Goal: Find specific page/section: Find specific page/section

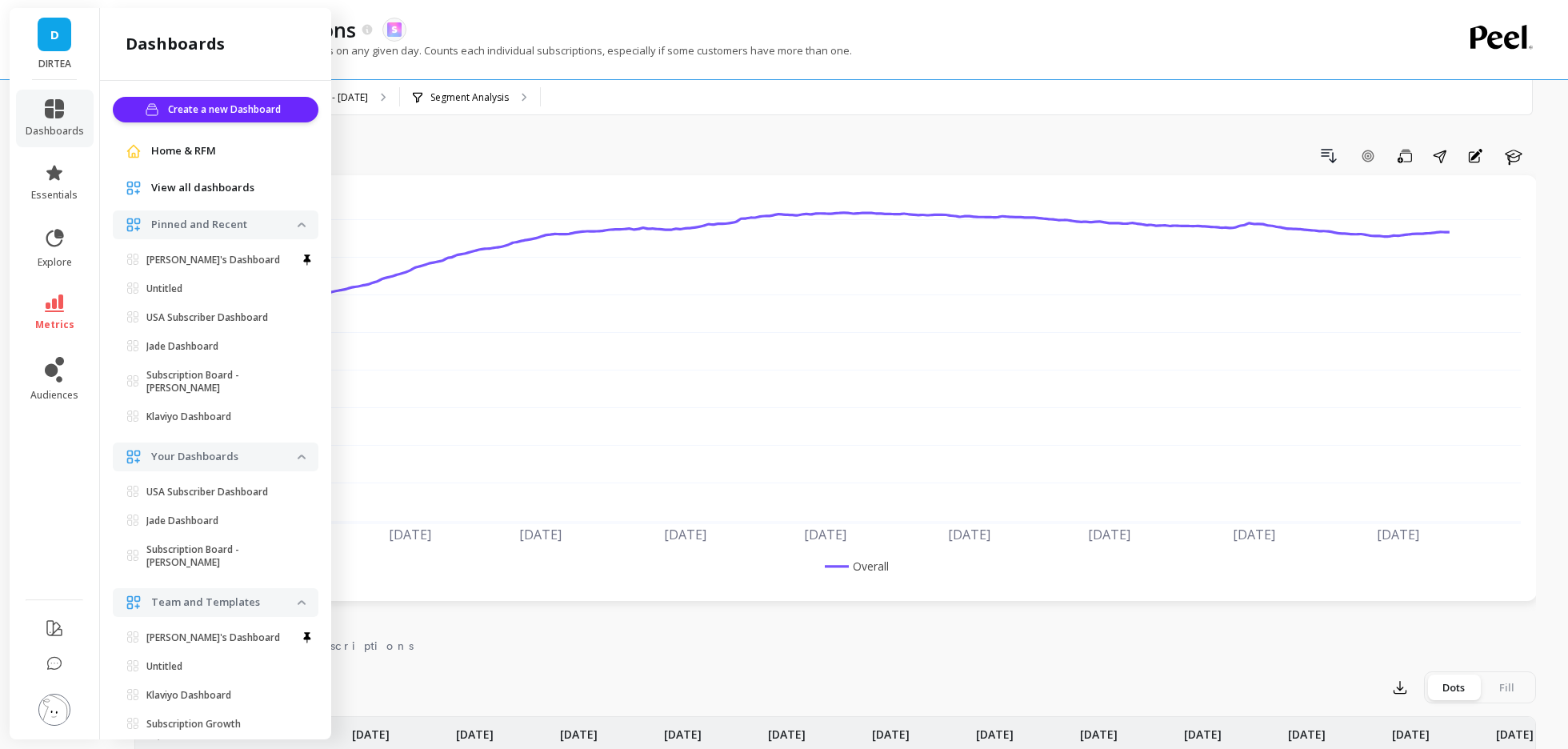
click at [184, 178] on div "View all dashboards" at bounding box center [215, 188] width 206 height 29
click at [184, 185] on span "View all dashboards" at bounding box center [202, 188] width 103 height 16
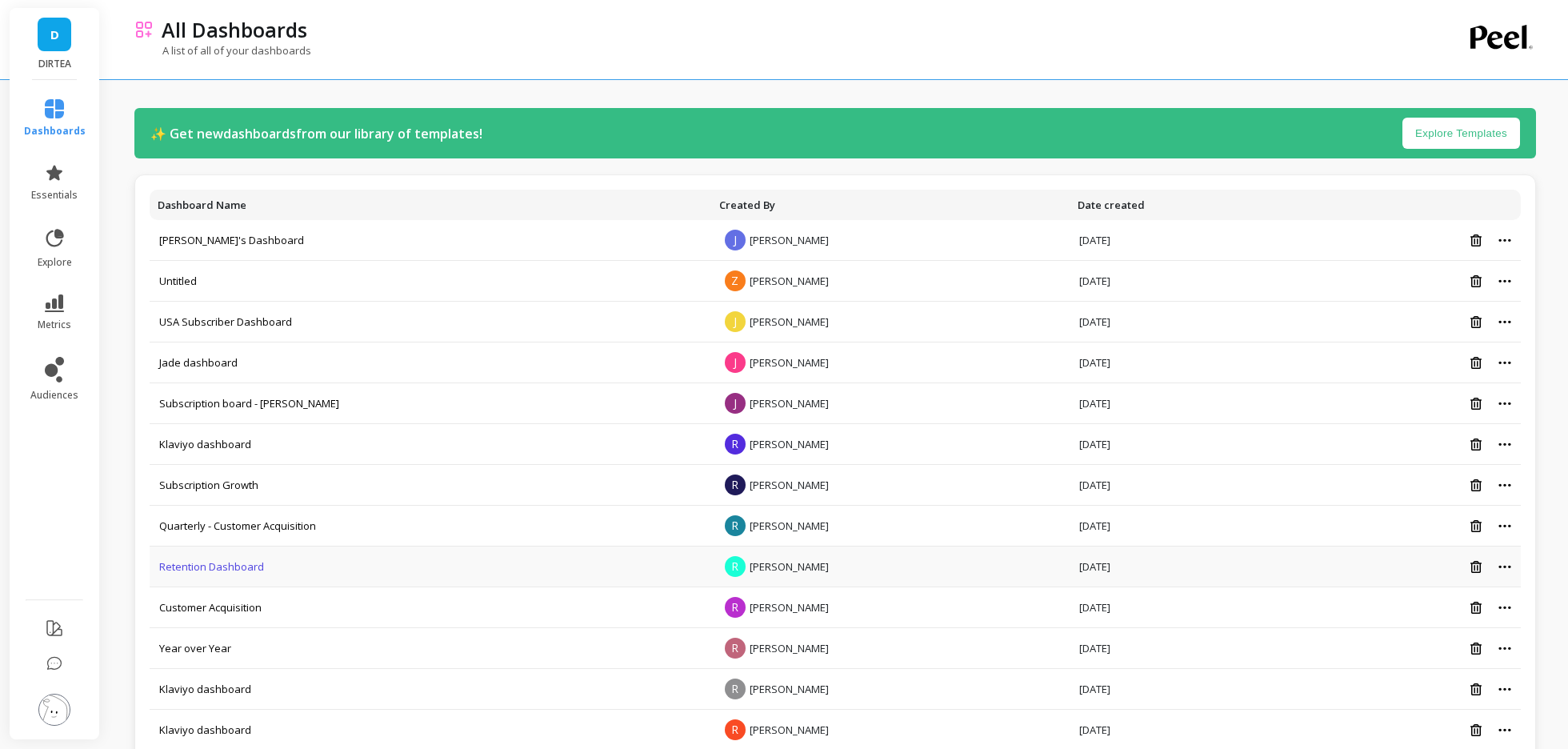
click at [214, 563] on link "Retention Dashboard" at bounding box center [211, 566] width 104 height 15
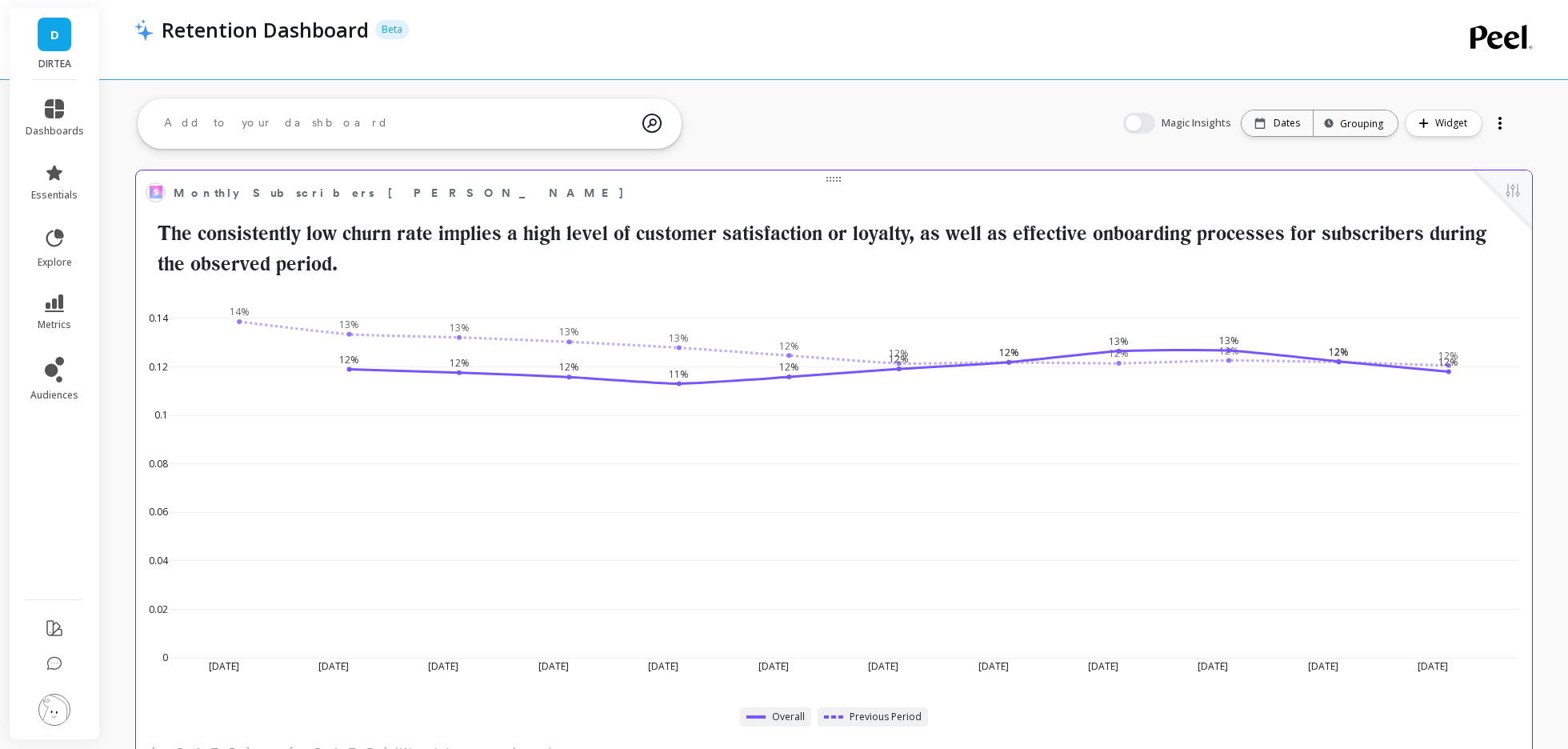
scroll to position [440, 1362]
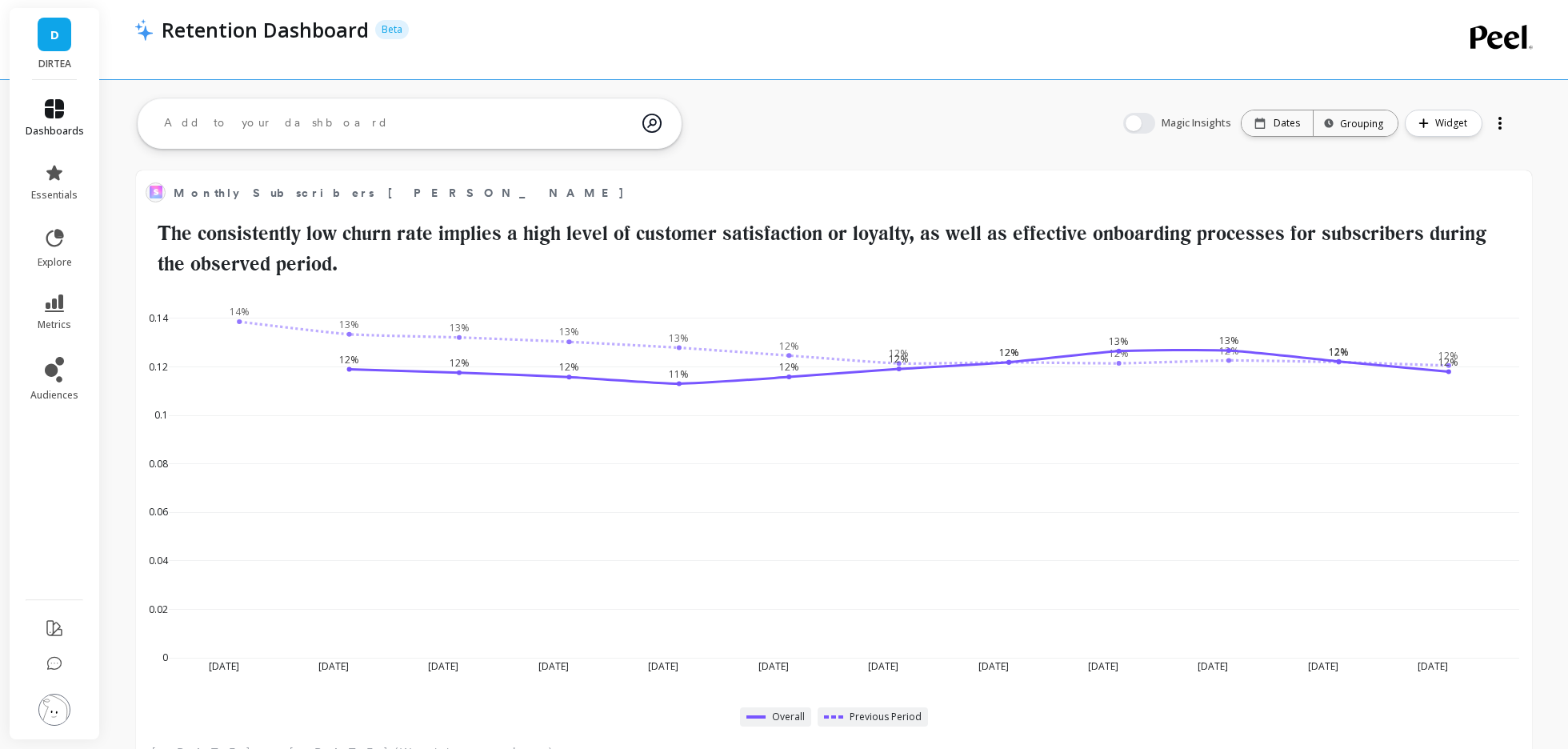
click at [64, 104] on link "dashboards" at bounding box center [55, 118] width 59 height 38
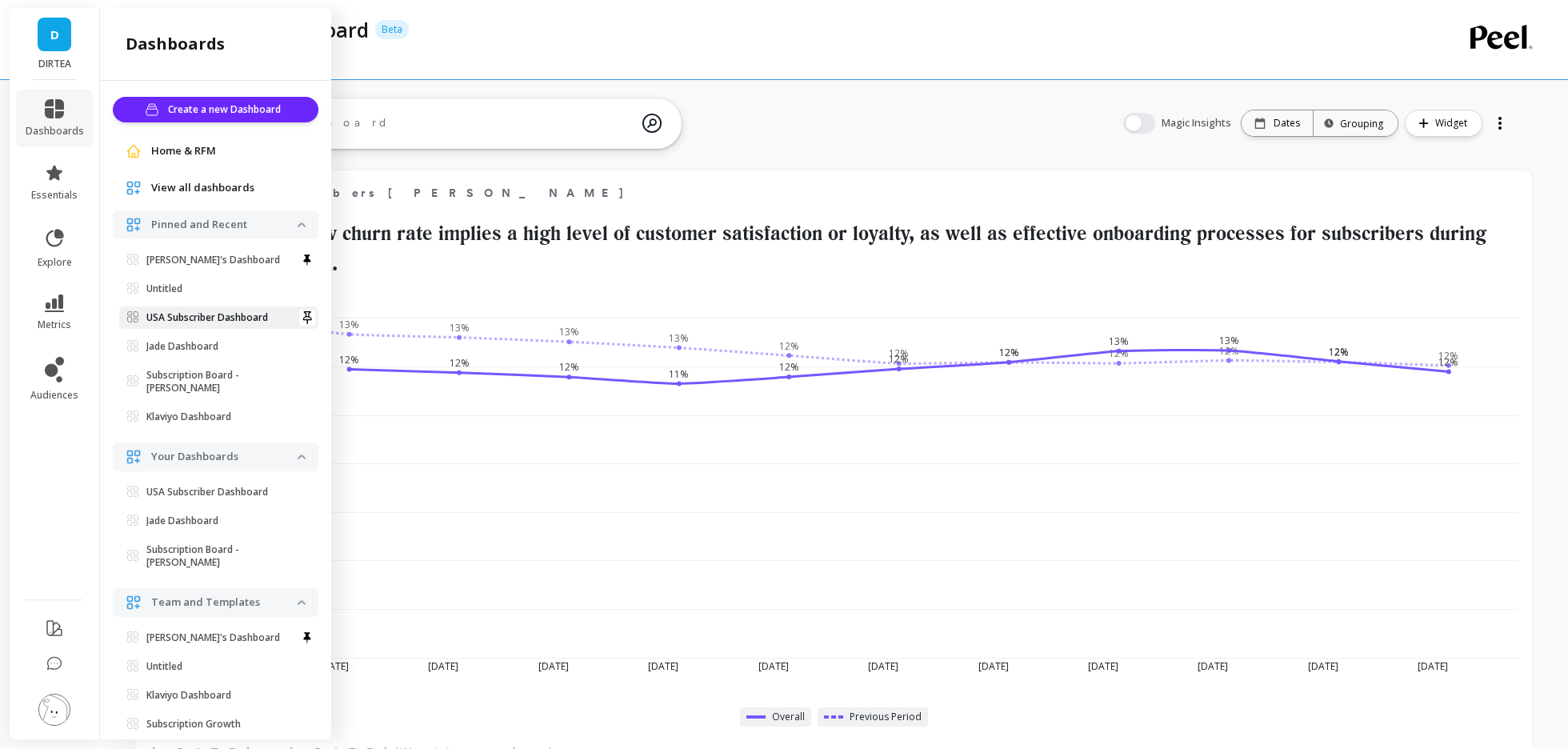
click at [190, 319] on p "USA Subscriber Dashboard" at bounding box center [206, 317] width 122 height 13
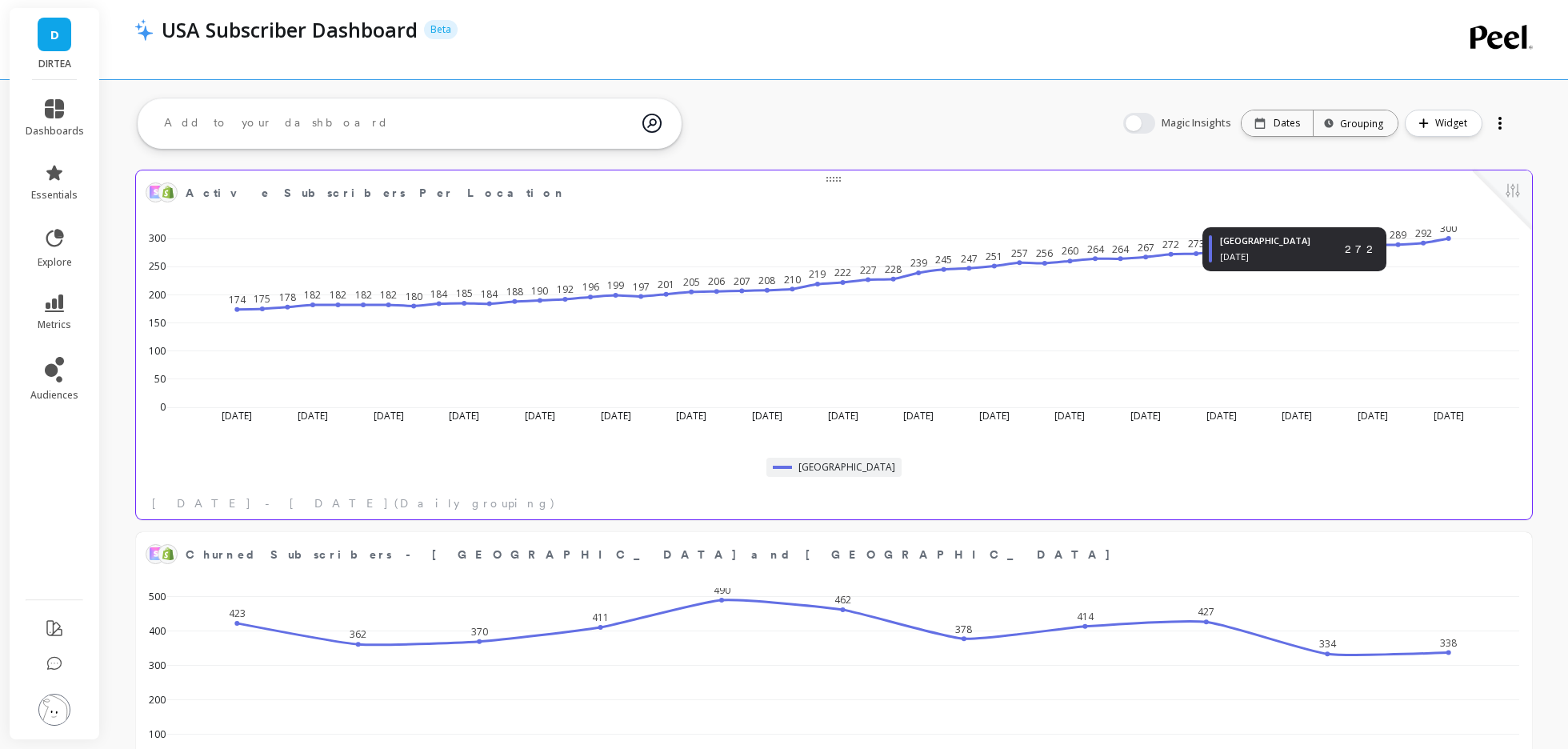
scroll to position [440, 1362]
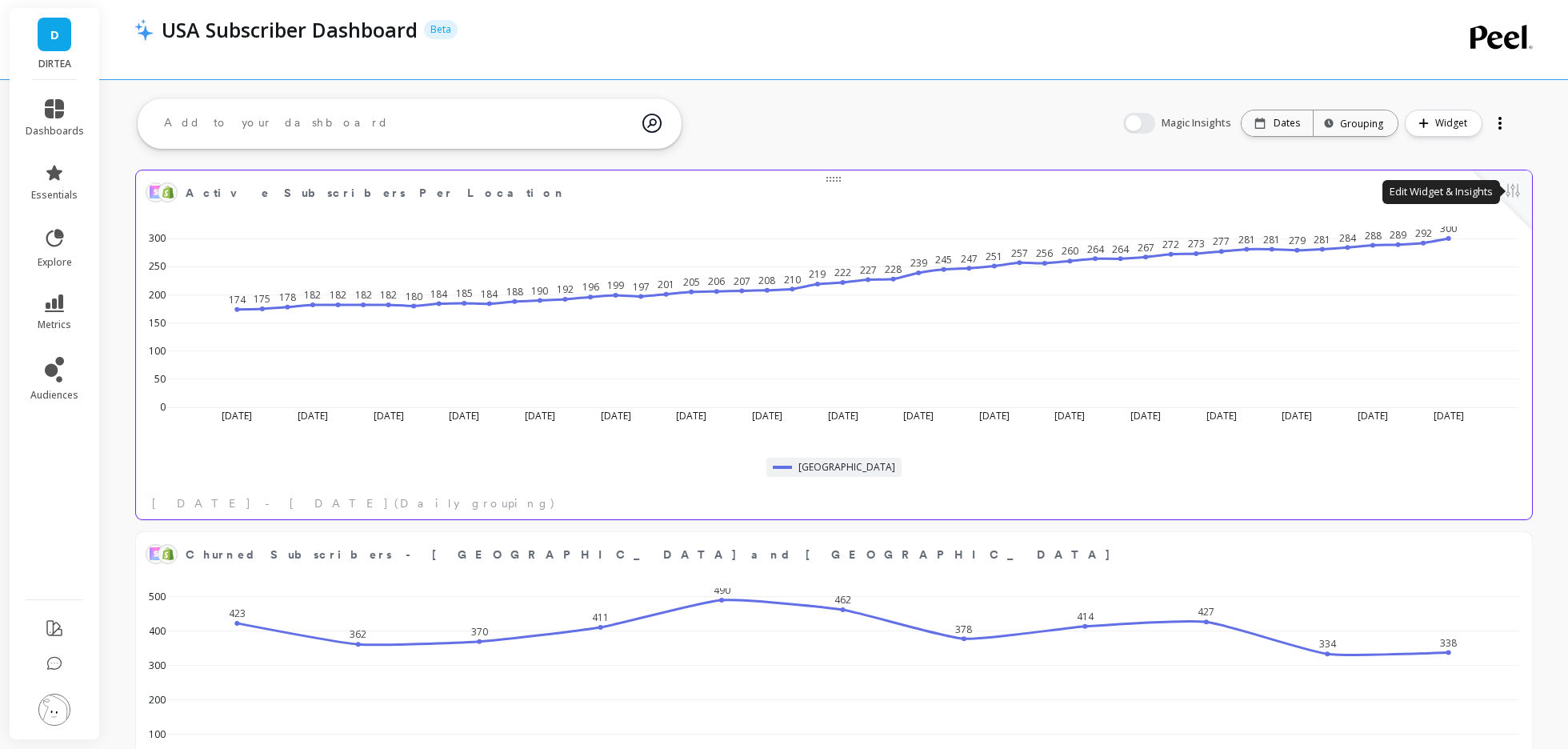
click at [1504, 193] on button at bounding box center [1513, 192] width 20 height 22
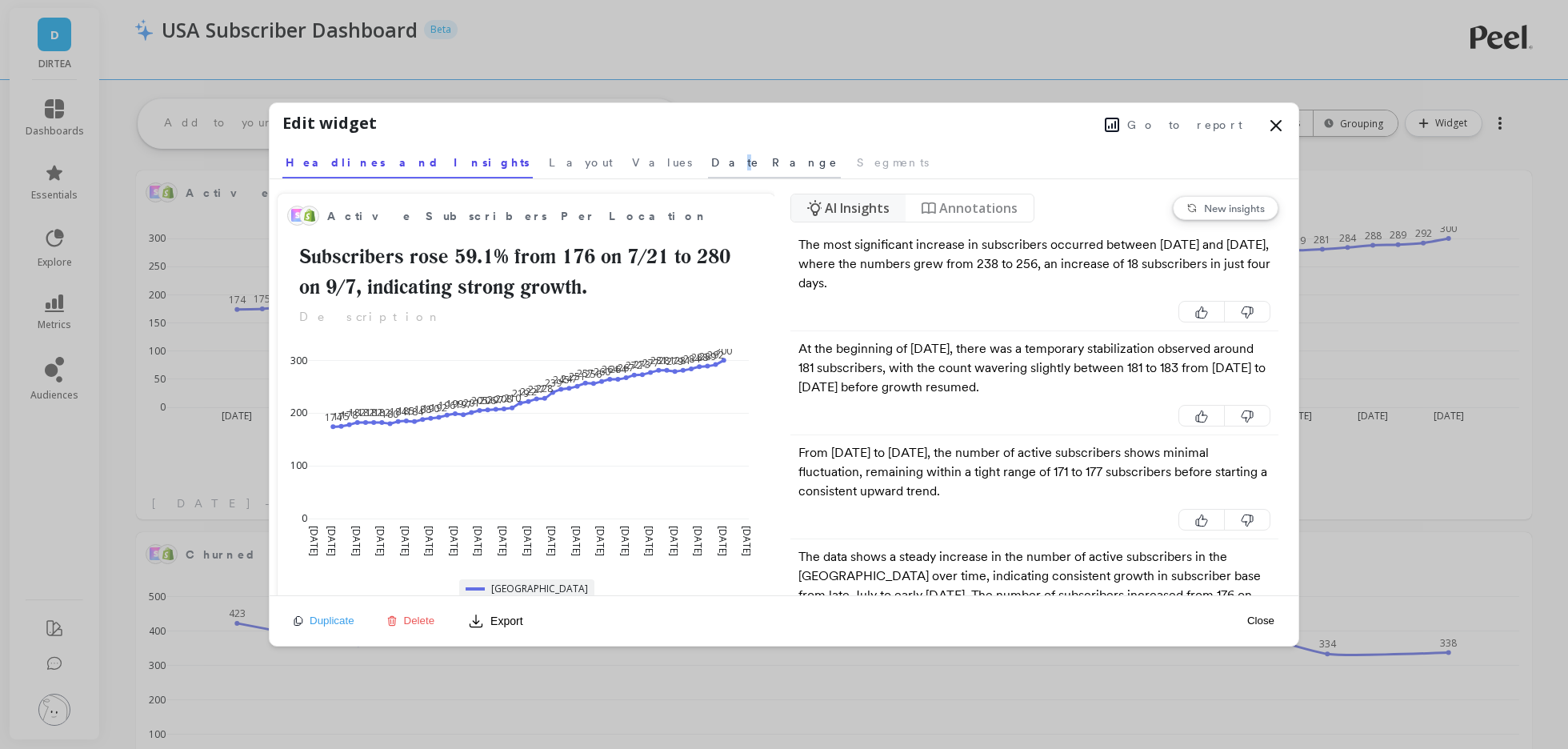
click at [711, 168] on span "Date Range" at bounding box center [774, 162] width 126 height 16
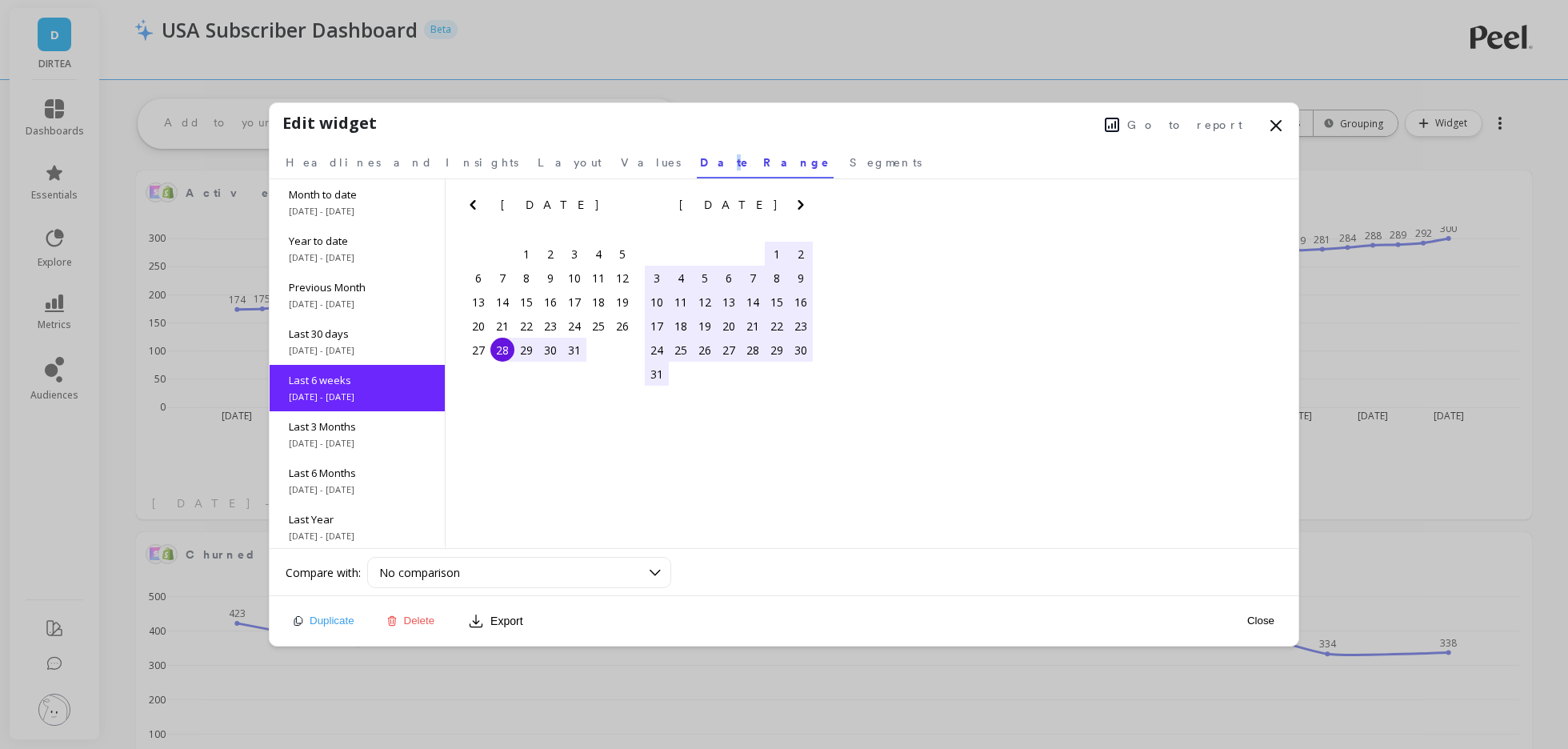
scroll to position [24, 0]
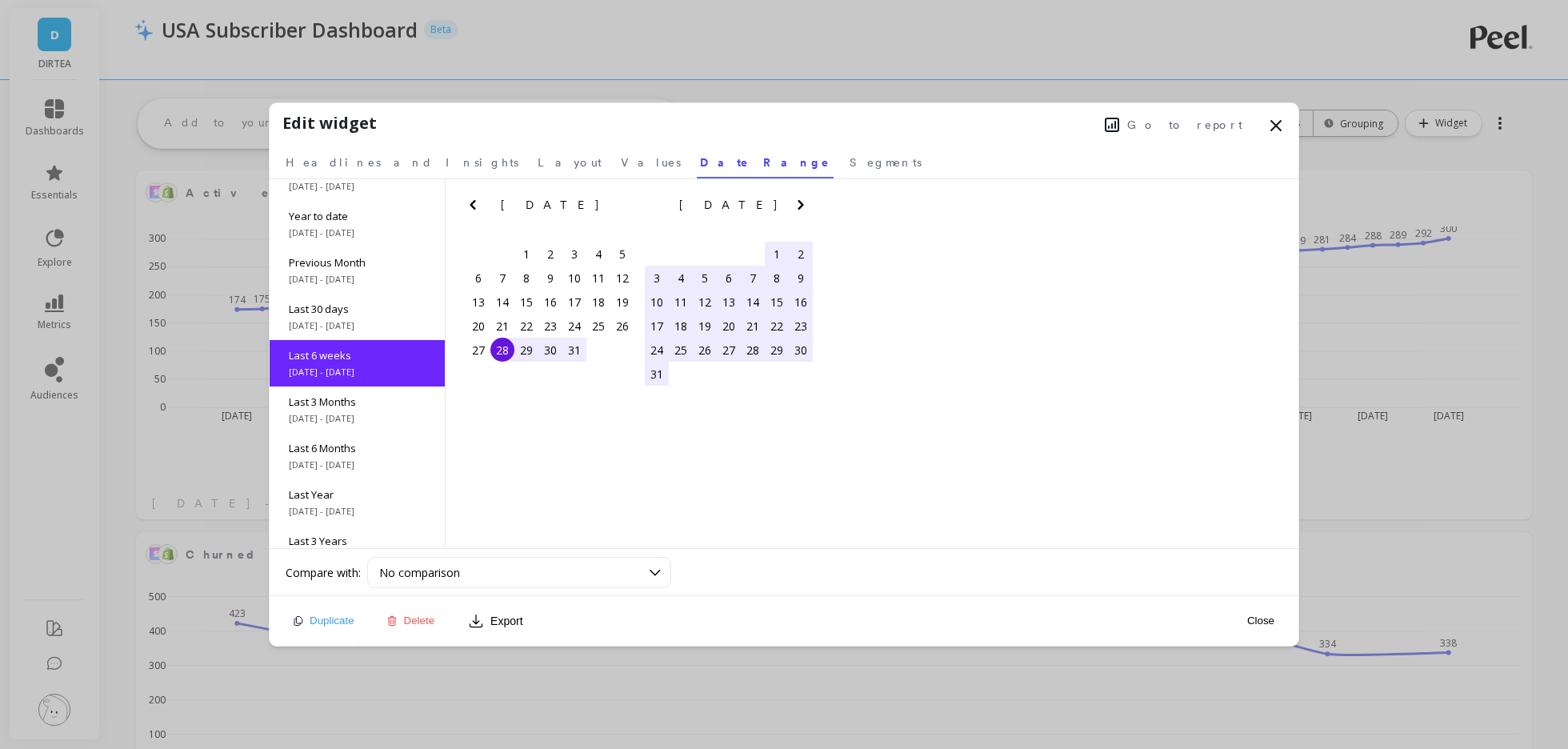
click at [512, 167] on nav "Headlines and Insights Layout Values Date Range Segments" at bounding box center [784, 160] width 1003 height 37
click at [621, 167] on span "Values" at bounding box center [651, 162] width 60 height 16
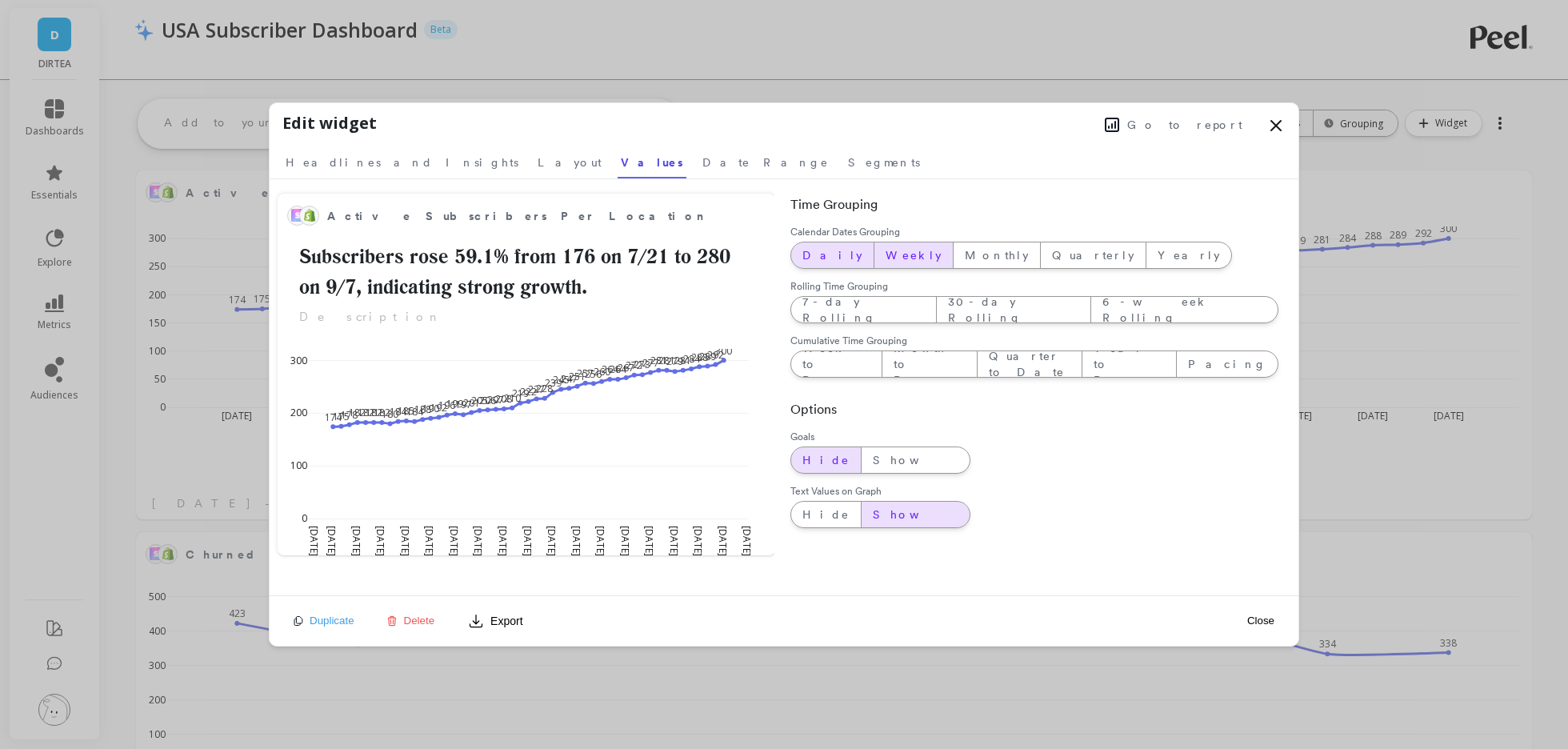
click at [885, 257] on span "Weekly" at bounding box center [913, 255] width 56 height 16
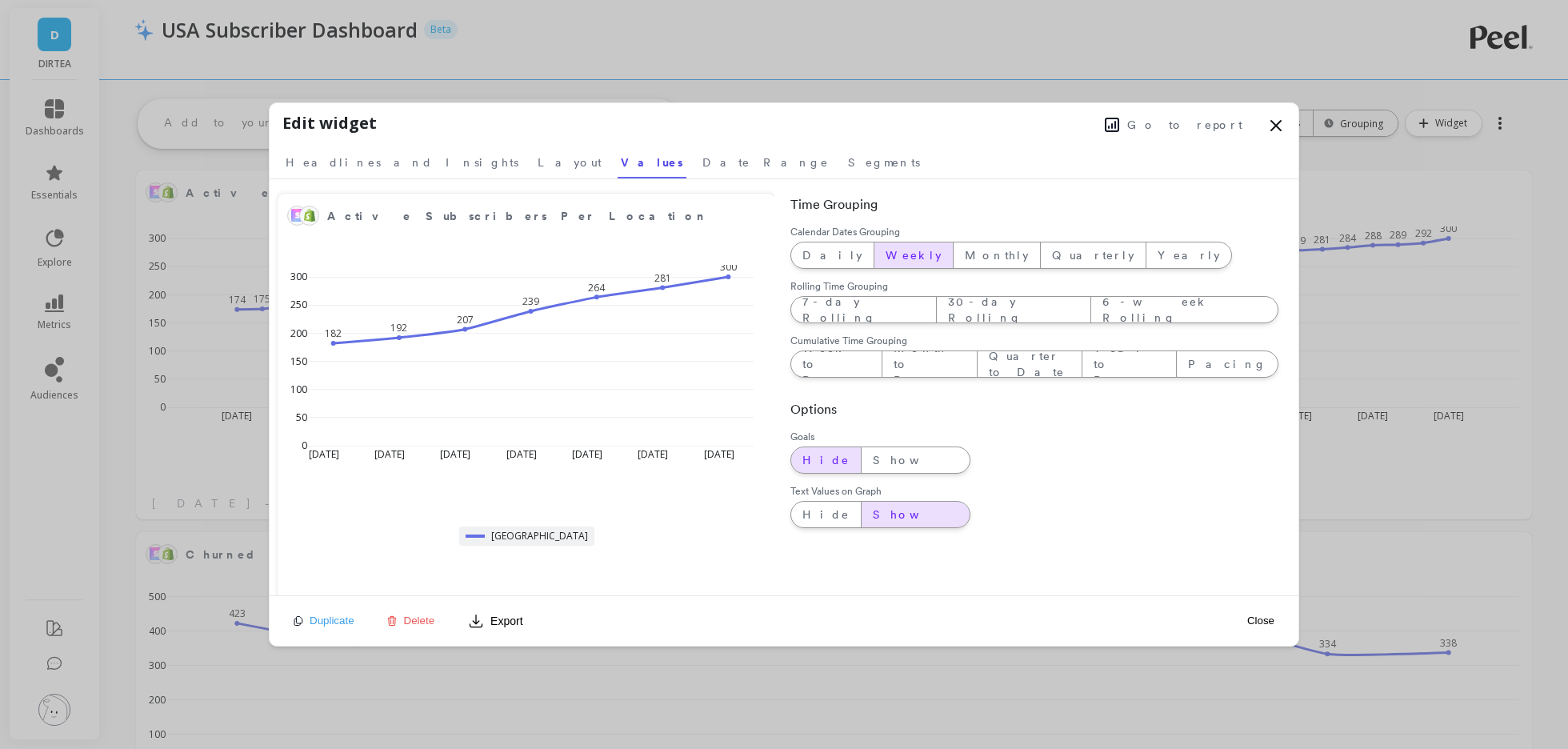
click at [1275, 138] on span at bounding box center [1276, 127] width 20 height 24
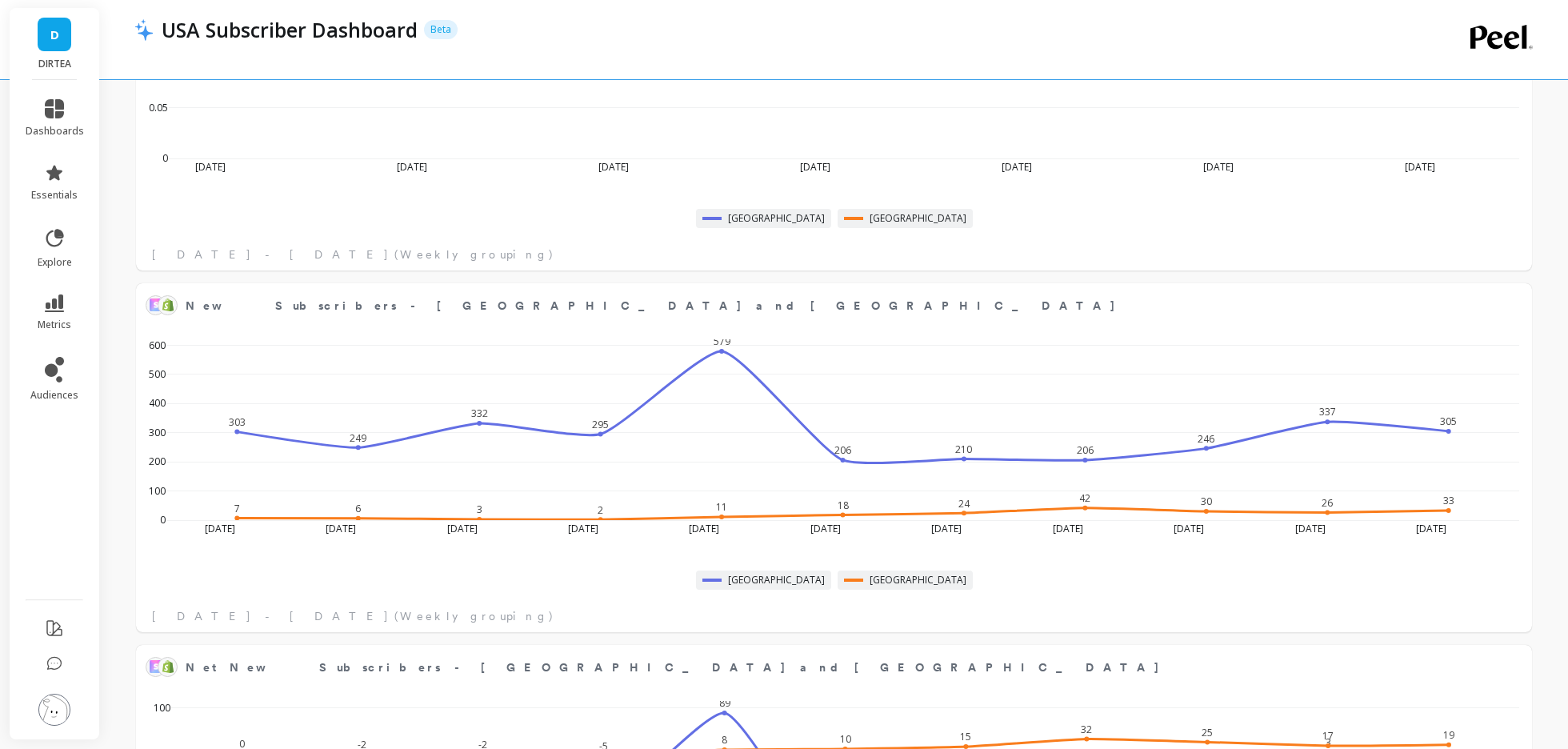
scroll to position [1367, 0]
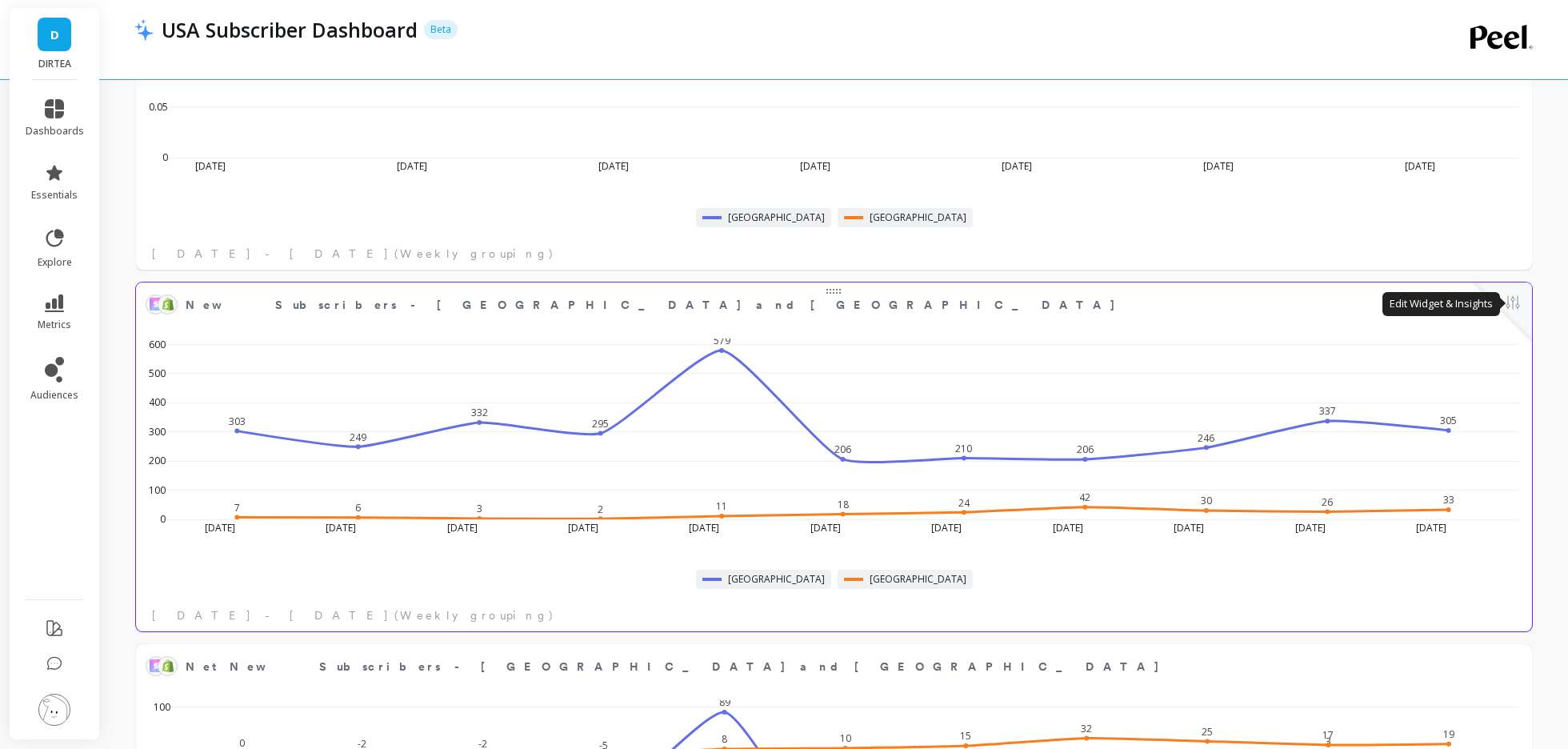
click at [1514, 295] on button at bounding box center [1513, 304] width 20 height 22
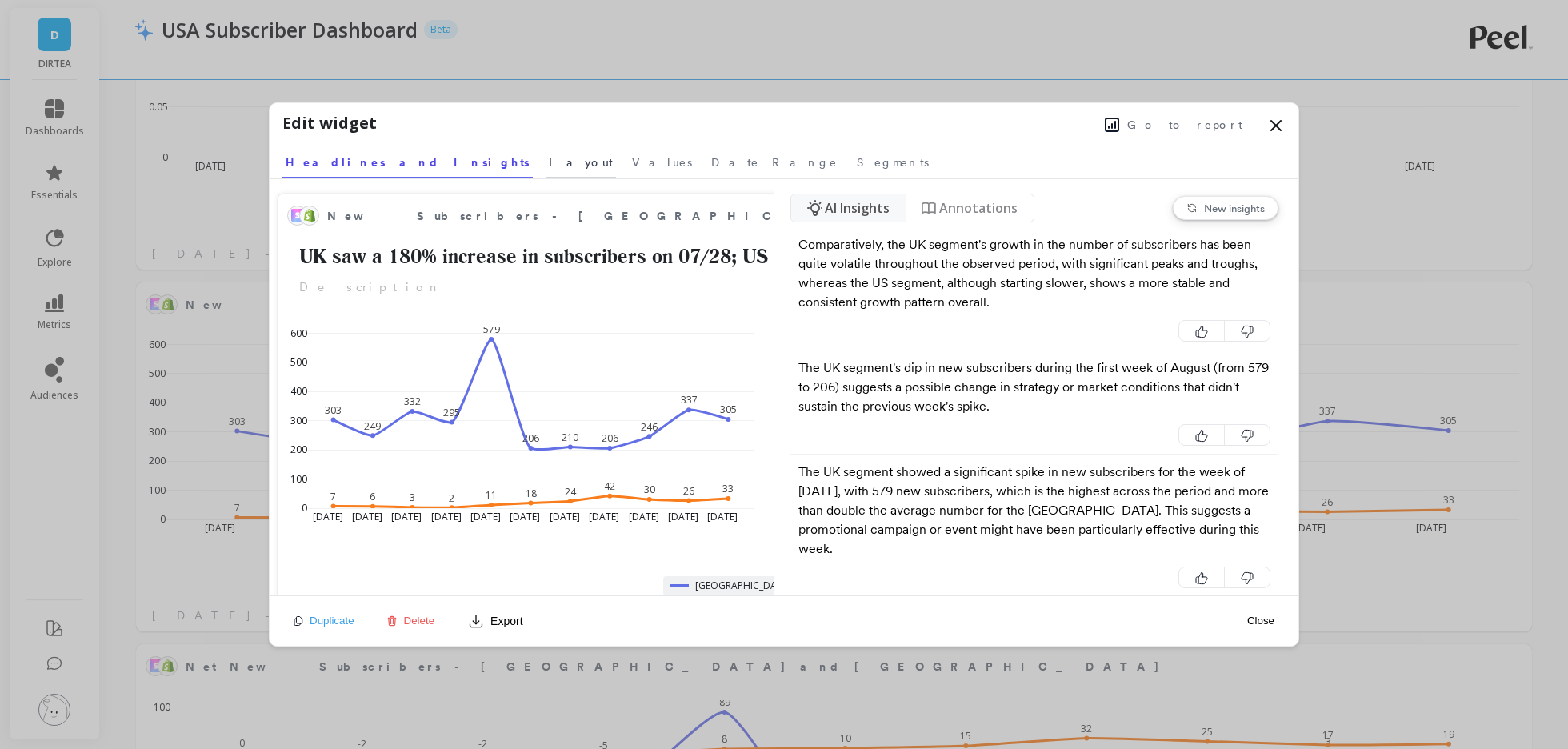
click at [549, 164] on span "Layout" at bounding box center [581, 162] width 64 height 16
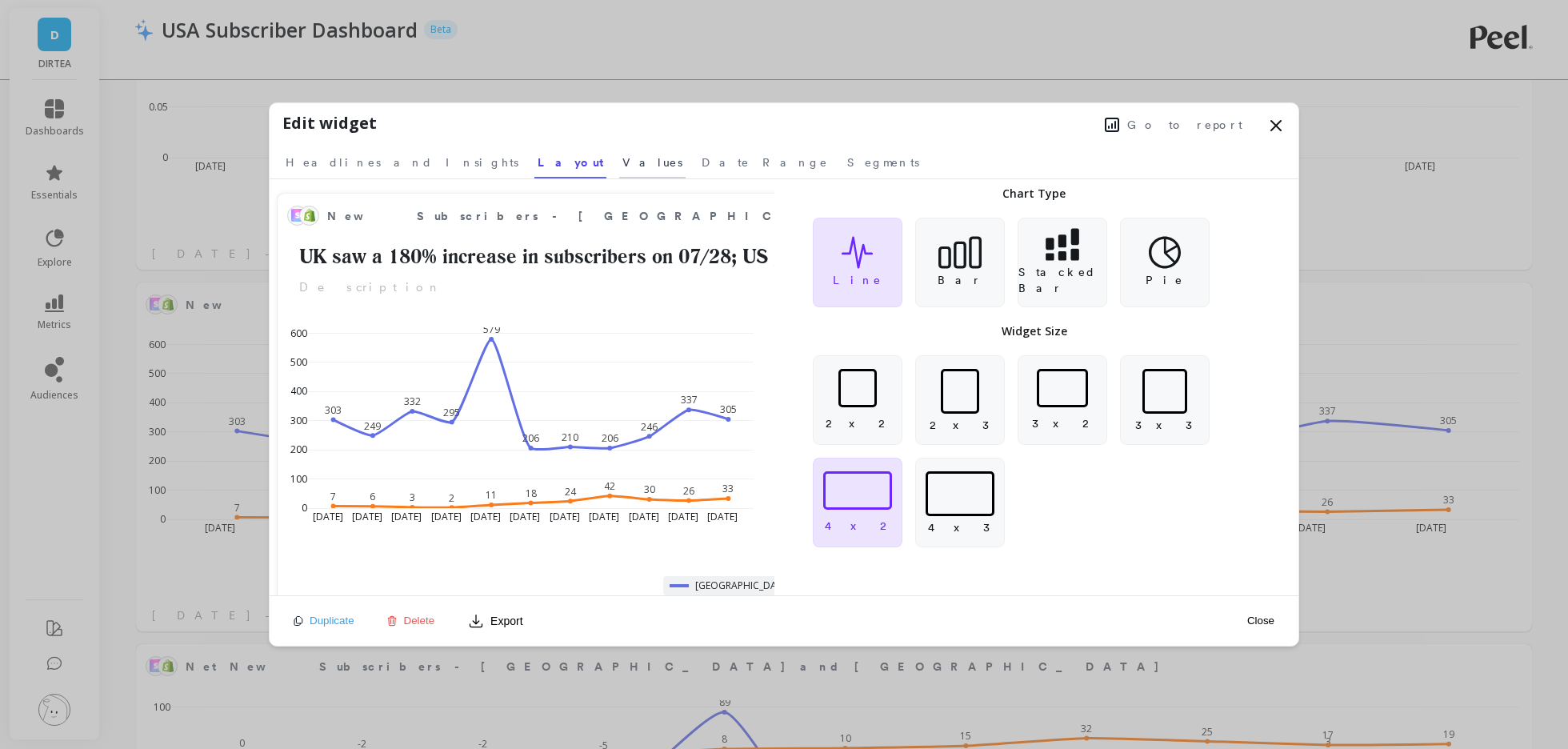
click at [622, 170] on span "Values" at bounding box center [653, 162] width 60 height 16
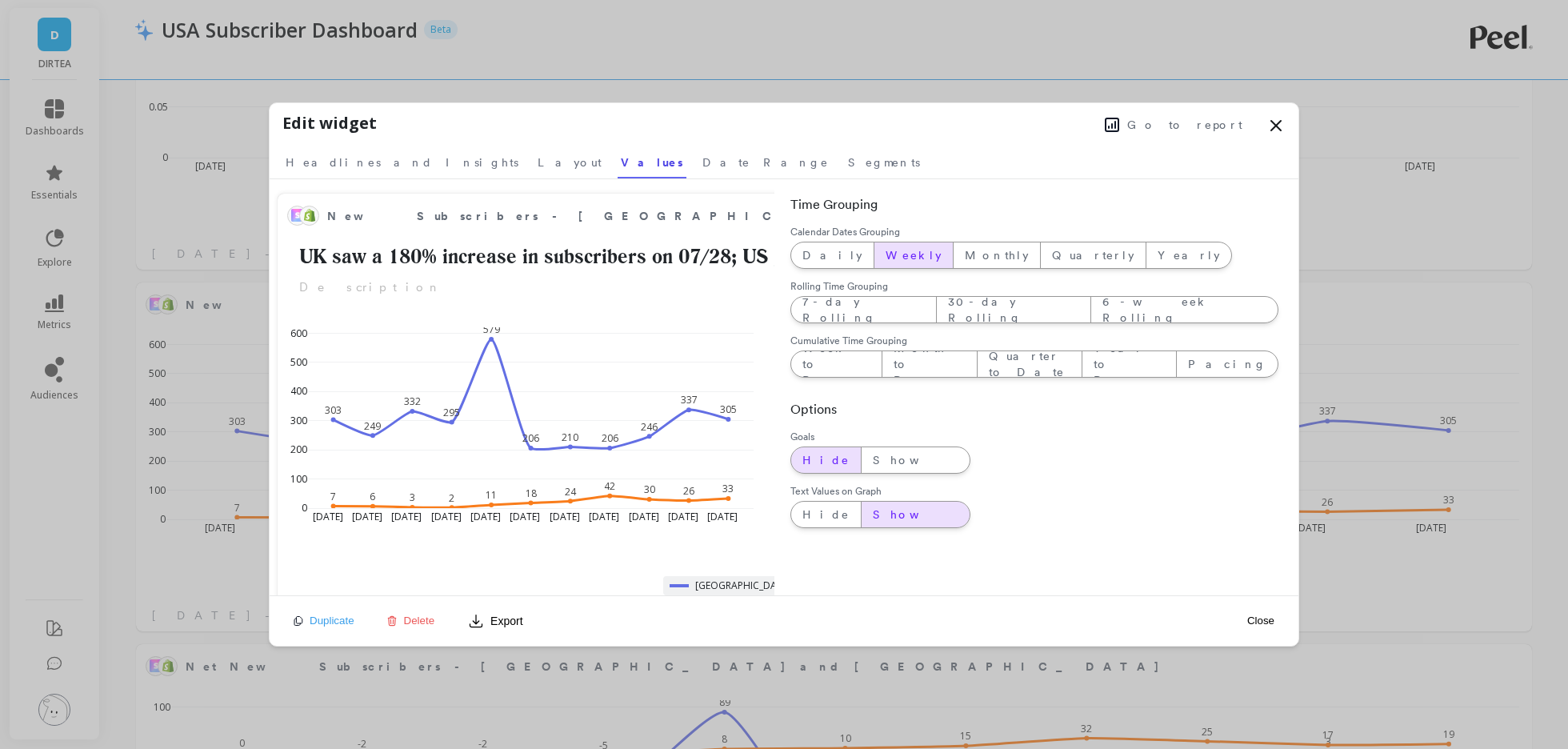
click at [1235, 122] on span "Go to report" at bounding box center [1184, 125] width 115 height 16
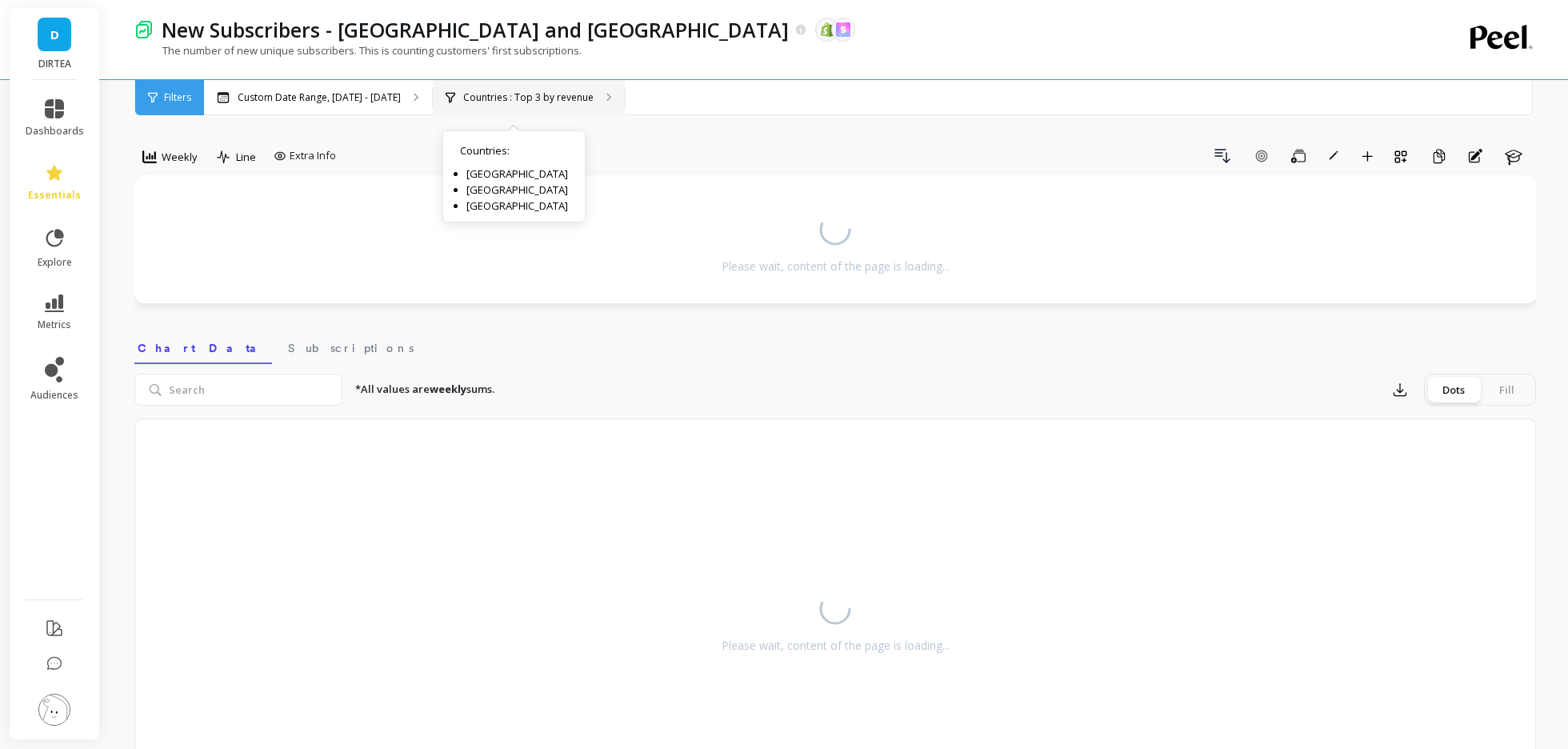
click at [567, 102] on p "Countries : Top 3 by revenue" at bounding box center [529, 98] width 131 height 13
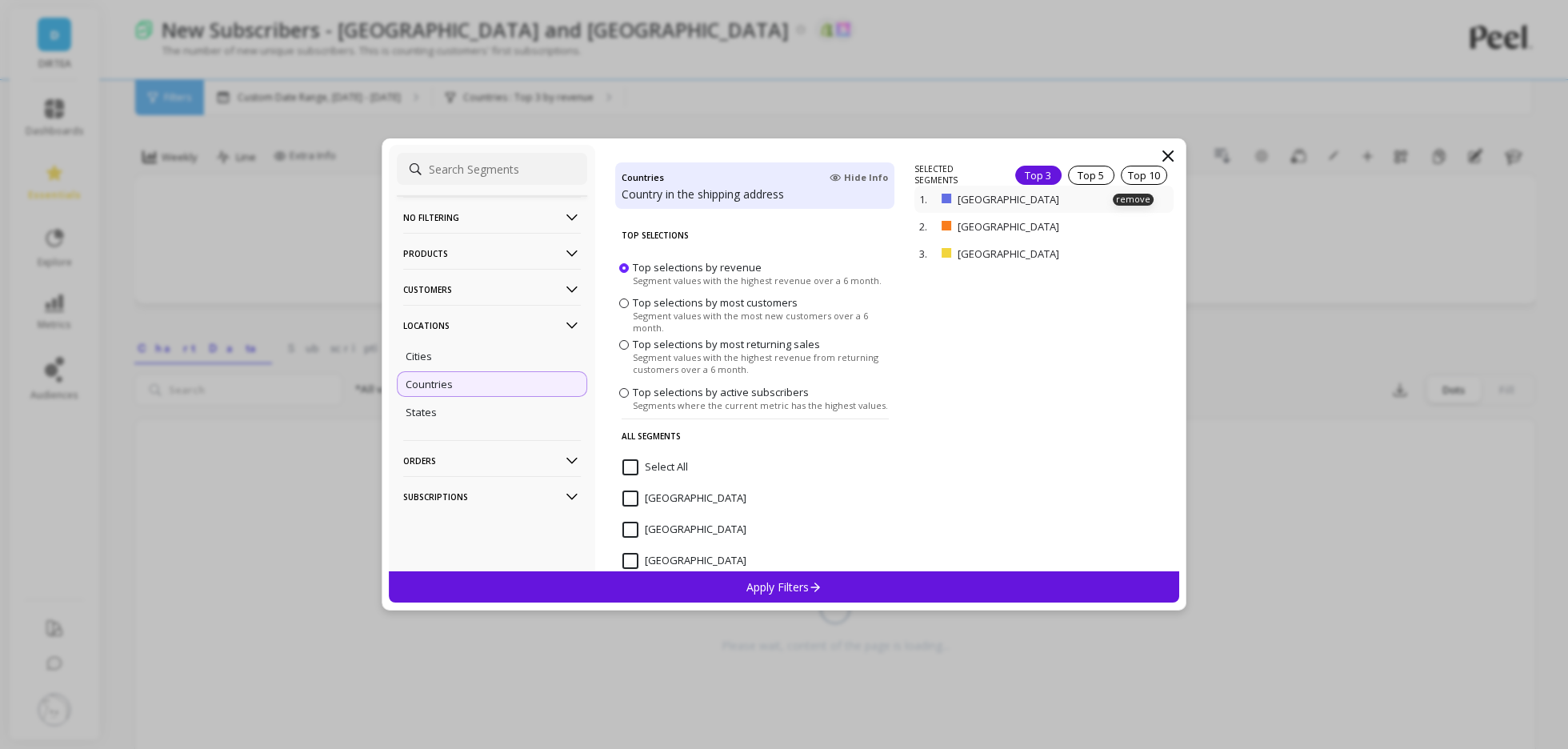
click at [1045, 201] on p "[GEOGRAPHIC_DATA]" at bounding box center [1035, 199] width 156 height 15
click at [1148, 252] on p "remove" at bounding box center [1133, 254] width 41 height 12
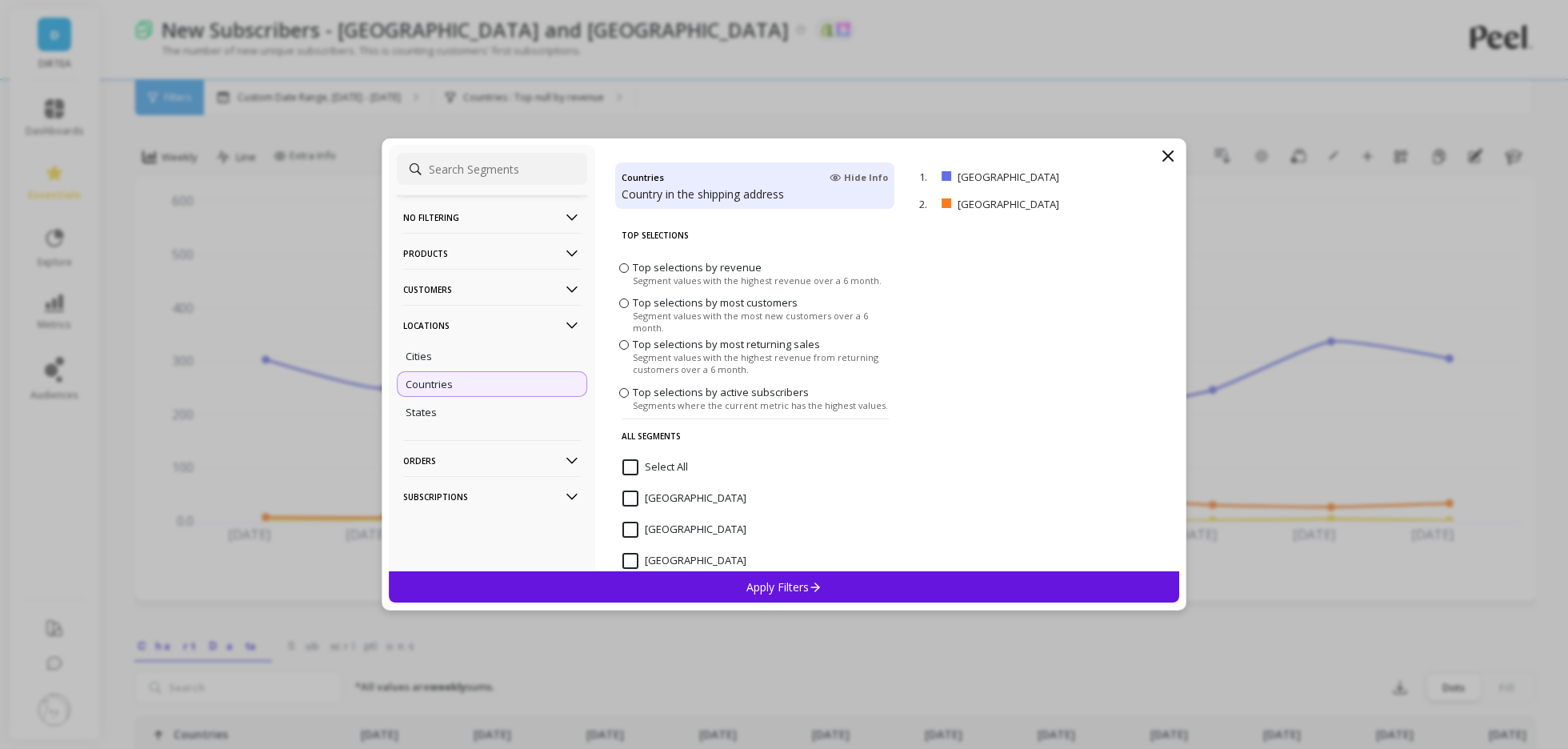
click at [798, 588] on p "Apply Filters" at bounding box center [784, 587] width 76 height 16
